Goal: Transaction & Acquisition: Subscribe to service/newsletter

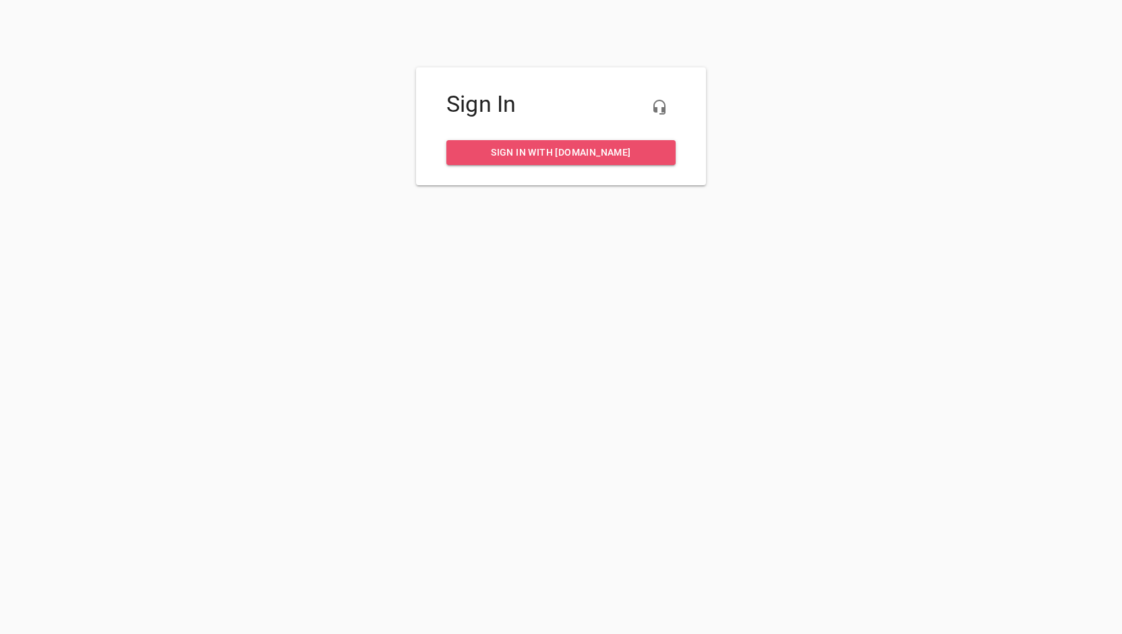
click at [554, 156] on span "Sign in with my.rheem.com" at bounding box center [561, 152] width 208 height 17
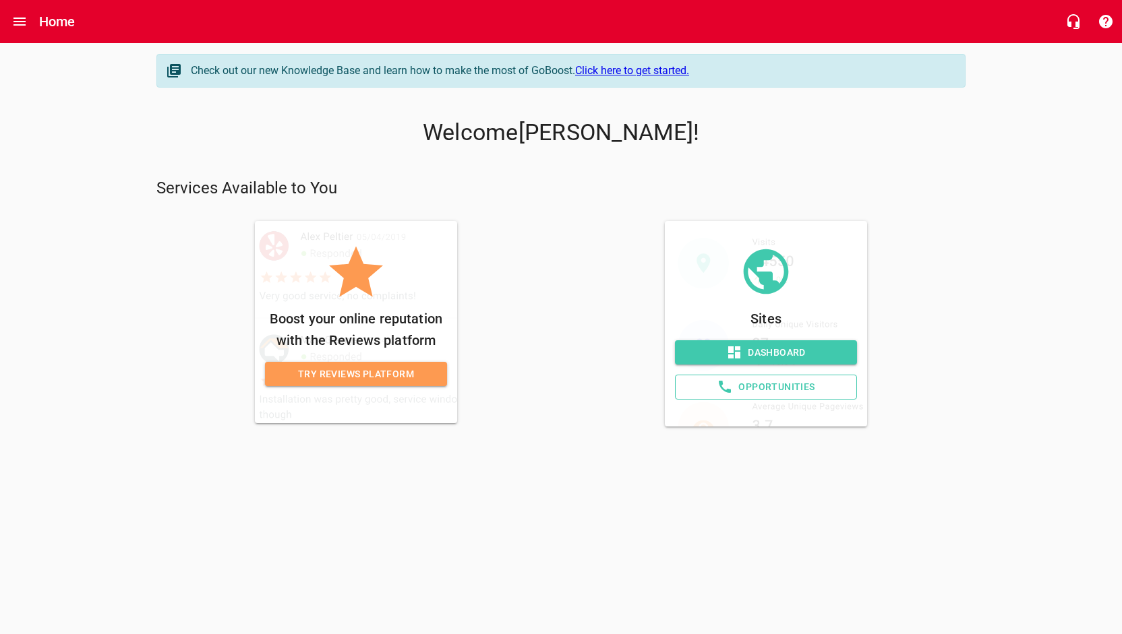
click at [356, 372] on span "Try Reviews Platform" at bounding box center [356, 374] width 160 height 17
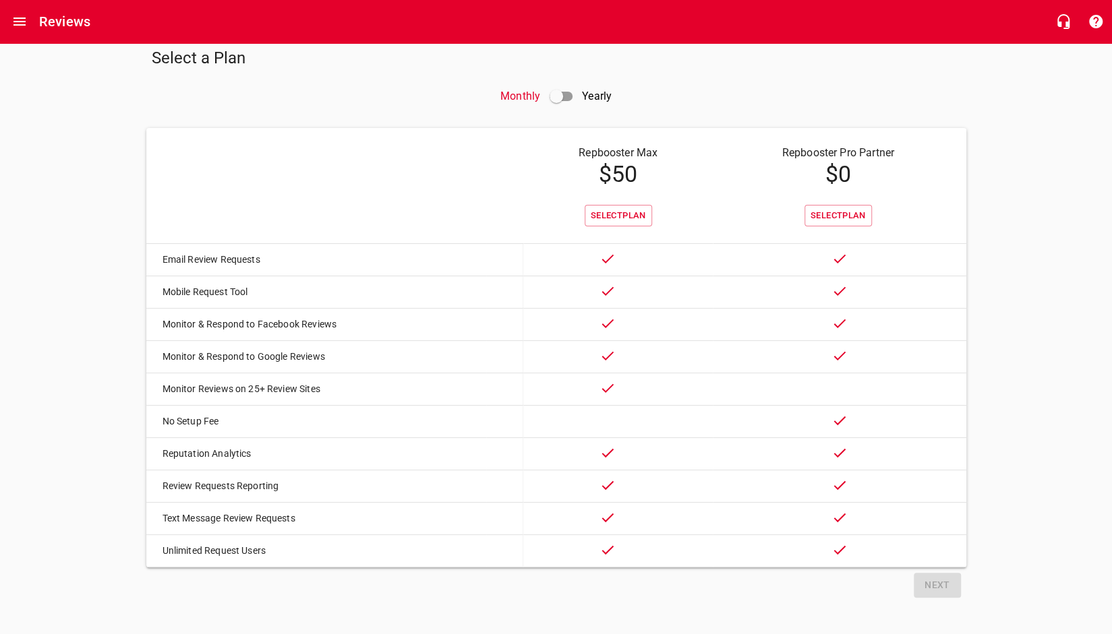
scroll to position [29, 0]
click at [828, 208] on span "Select Plan" at bounding box center [837, 216] width 55 height 16
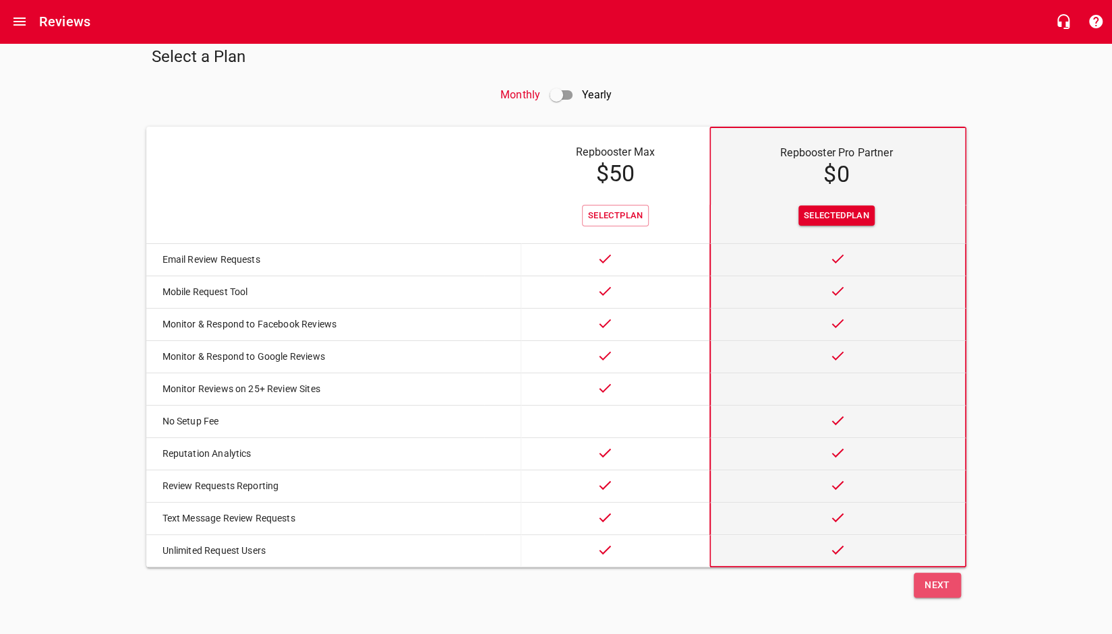
click at [945, 589] on span "Next" at bounding box center [937, 585] width 26 height 17
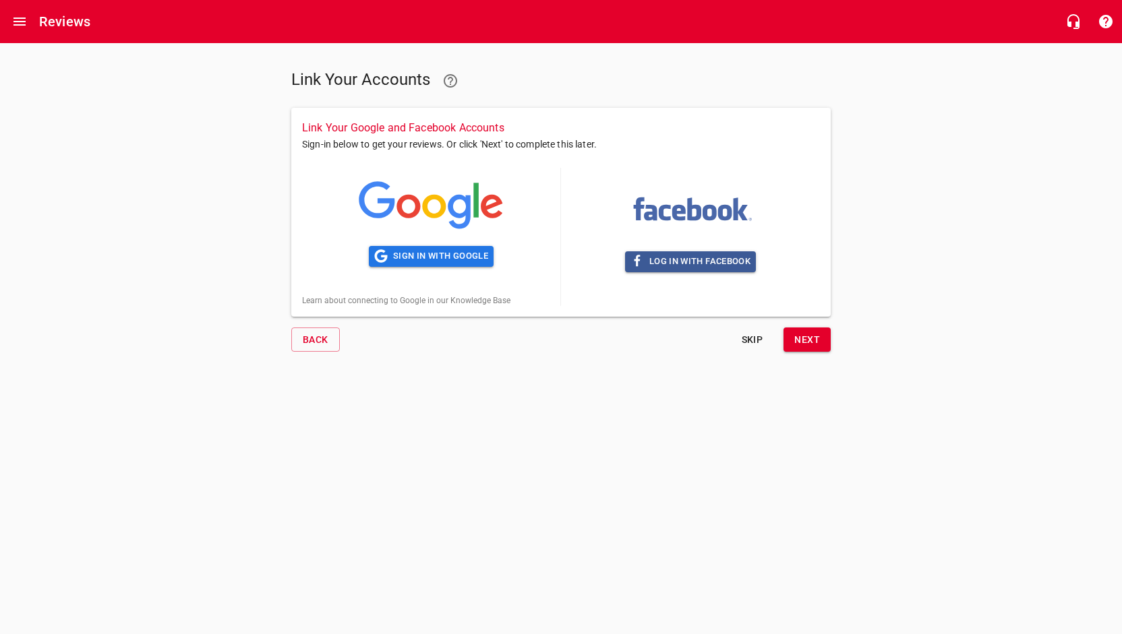
click at [405, 198] on icon at bounding box center [408, 207] width 24 height 24
click at [413, 259] on span "Sign in with Google" at bounding box center [431, 257] width 114 height 16
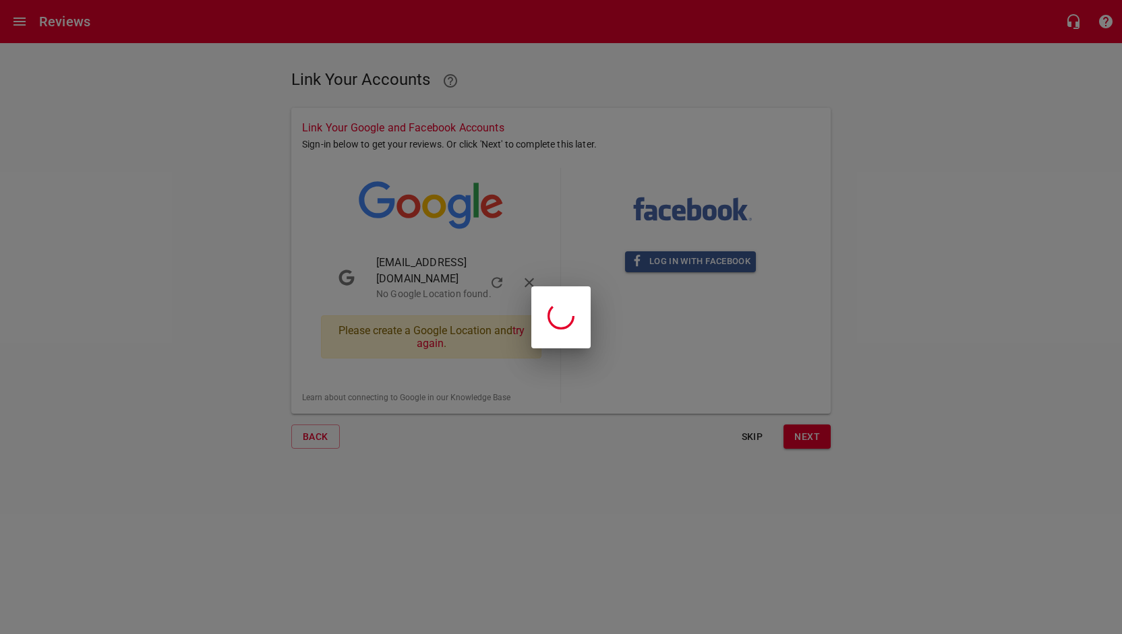
click at [596, 512] on div at bounding box center [561, 317] width 1122 height 634
click at [982, 443] on div at bounding box center [561, 317] width 1122 height 634
